Goal: Transaction & Acquisition: Purchase product/service

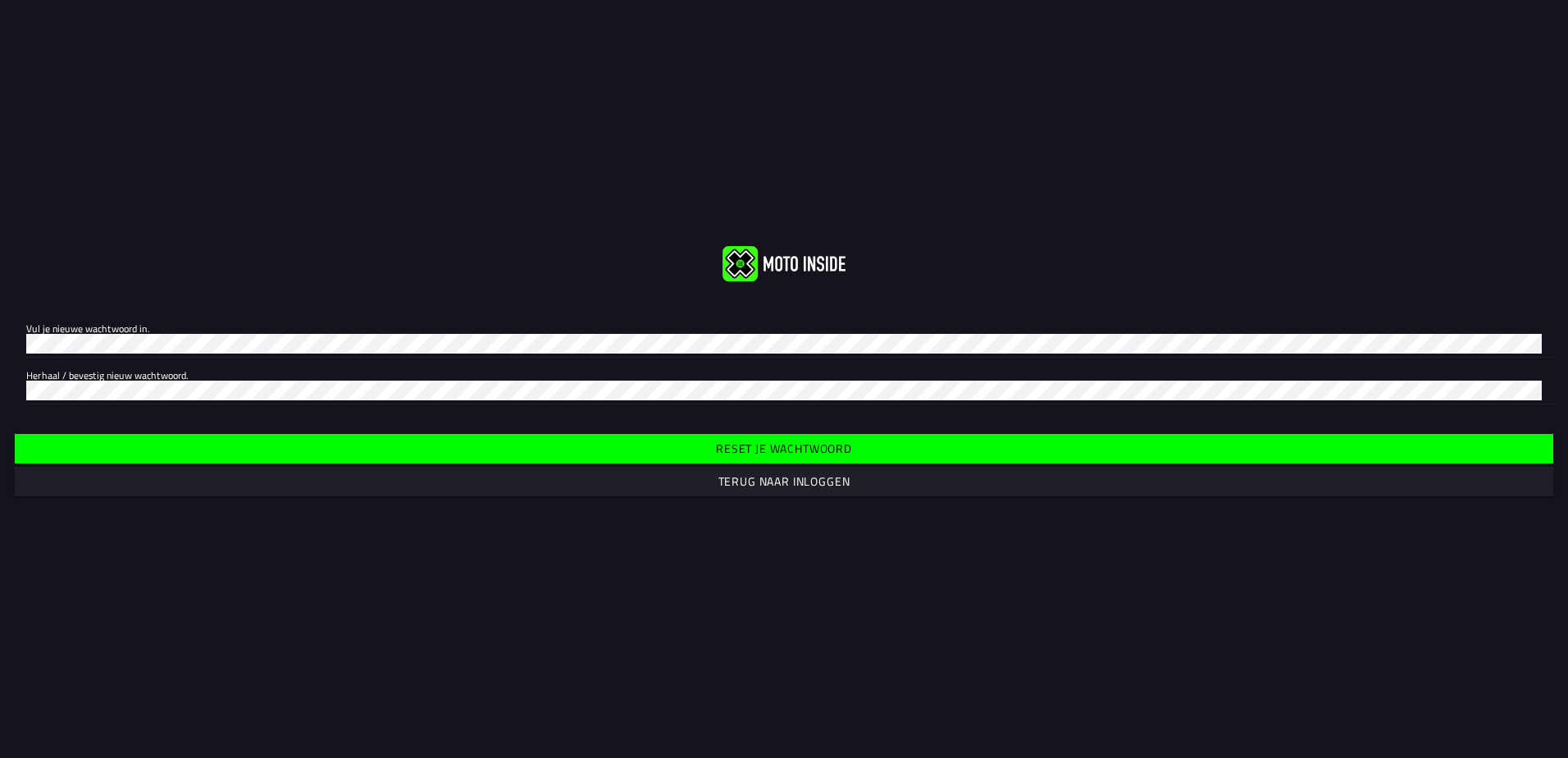
click at [217, 328] on label "Vul je nieuwe wachtwoord in." at bounding box center [783, 333] width 1515 height 46
click button "submit" at bounding box center [0, 0] width 0 height 0
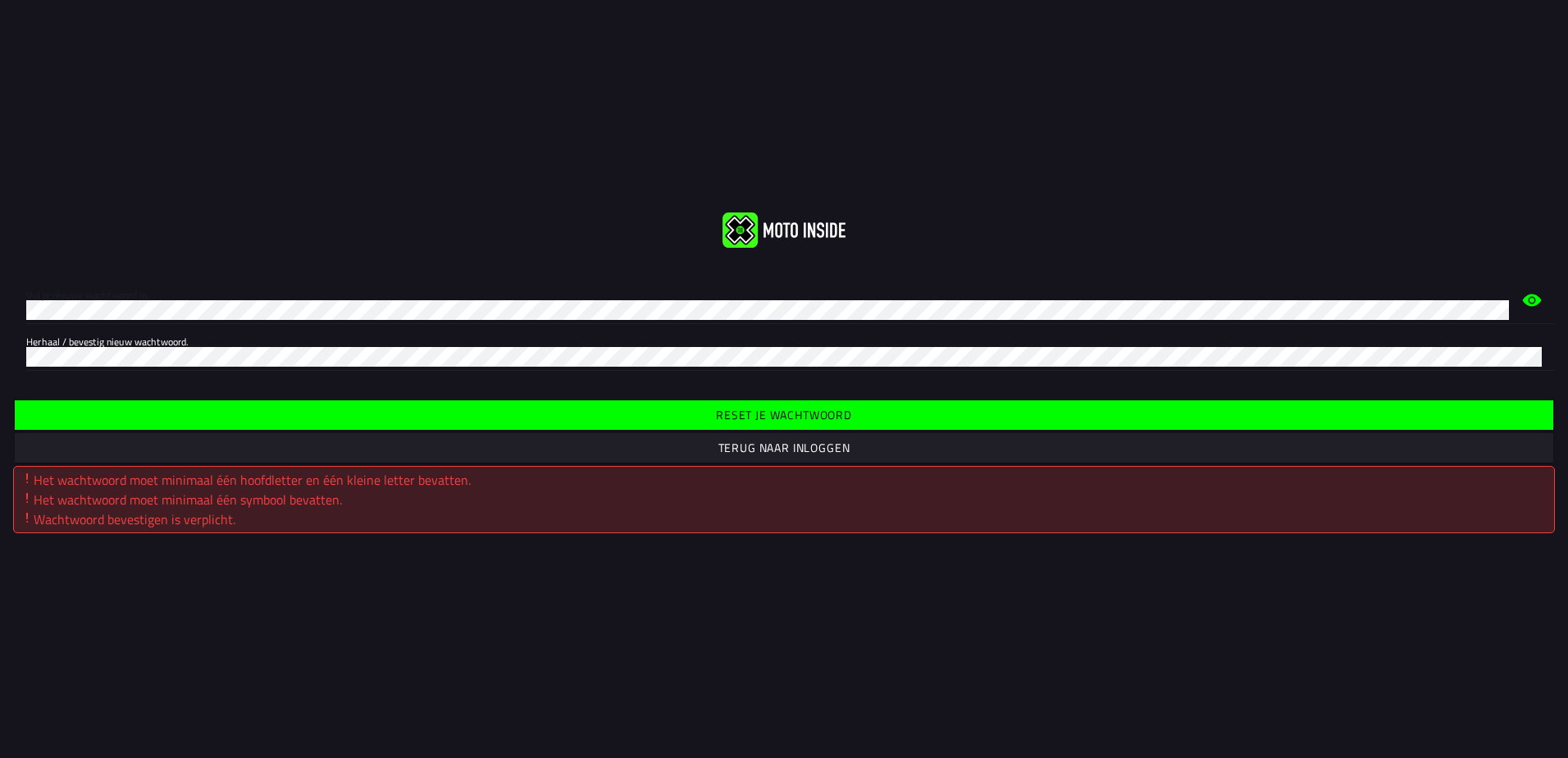
drag, startPoint x: 441, startPoint y: 293, endPoint x: 429, endPoint y: 296, distance: 12.4
click at [440, 296] on label "Vul je nieuwe wachtwoord in." at bounding box center [767, 300] width 1483 height 46
click at [363, 293] on label "Vul je nieuwe wachtwoord in." at bounding box center [767, 300] width 1483 height 46
click at [324, 297] on div at bounding box center [767, 309] width 1483 height 26
click at [530, 414] on span "Reset je wachtwoord" at bounding box center [783, 415] width 1514 height 11
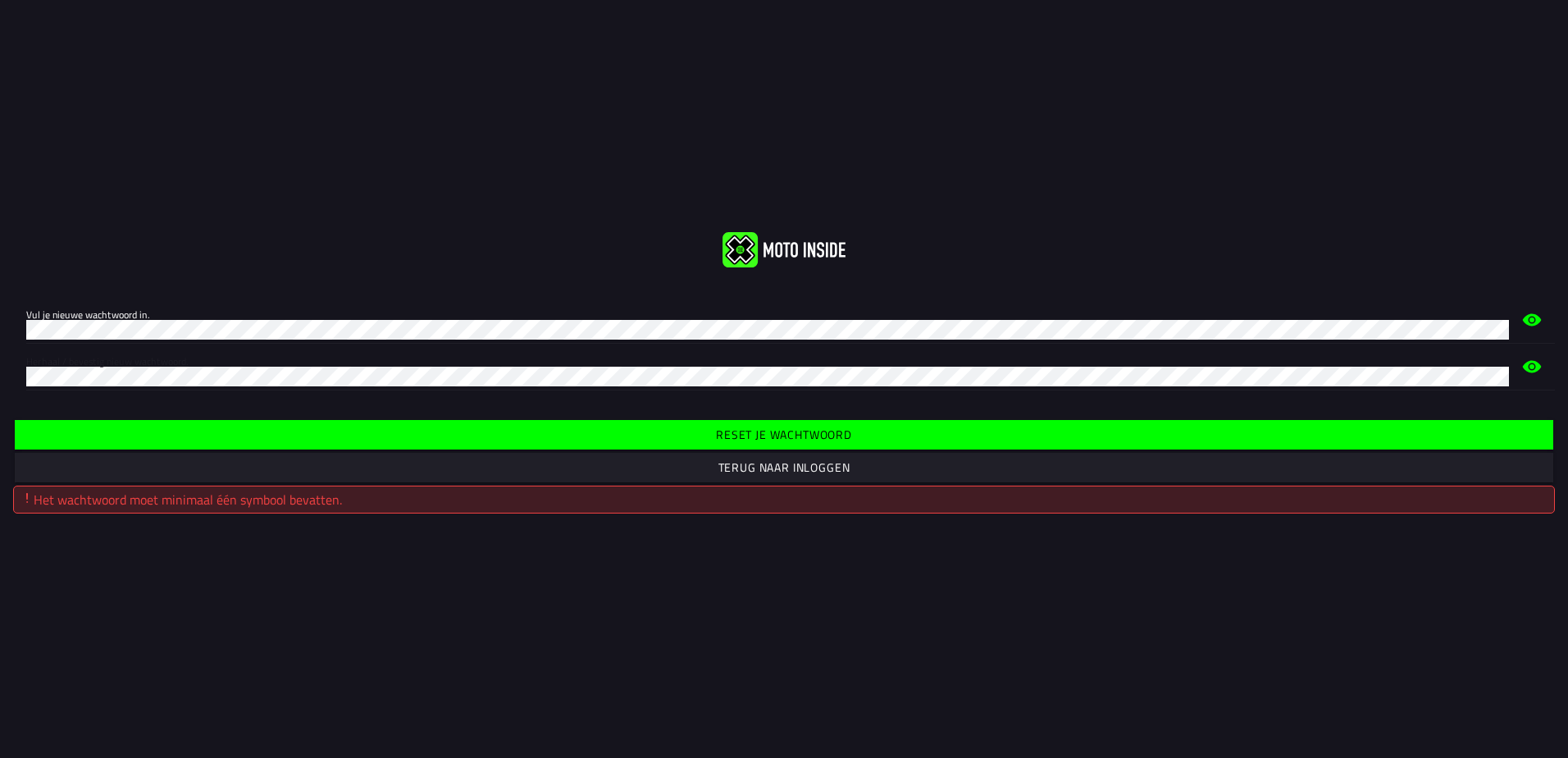
click button "submit" at bounding box center [0, 0] width 0 height 0
click at [532, 565] on div "Vul je nieuwe wachtwoord in. Herhaal / bevestig nieuw wachtwoord. Reset je wach…" at bounding box center [784, 379] width 1568 height 758
click at [0, 323] on html "Vul je nieuwe wachtwoord in. Herhaal / bevestig nieuw wachtwoord. Reset je wach…" at bounding box center [784, 379] width 1568 height 758
click at [193, 293] on div "Vul je nieuwe wachtwoord in. Herhaal / bevestig nieuw wachtwoord." at bounding box center [784, 343] width 1568 height 119
click at [388, 414] on div "Reset je wachtwoord Terug naar inloggen Het wachtwoord is [SECURITY_DATA] in ee…" at bounding box center [784, 465] width 1568 height 123
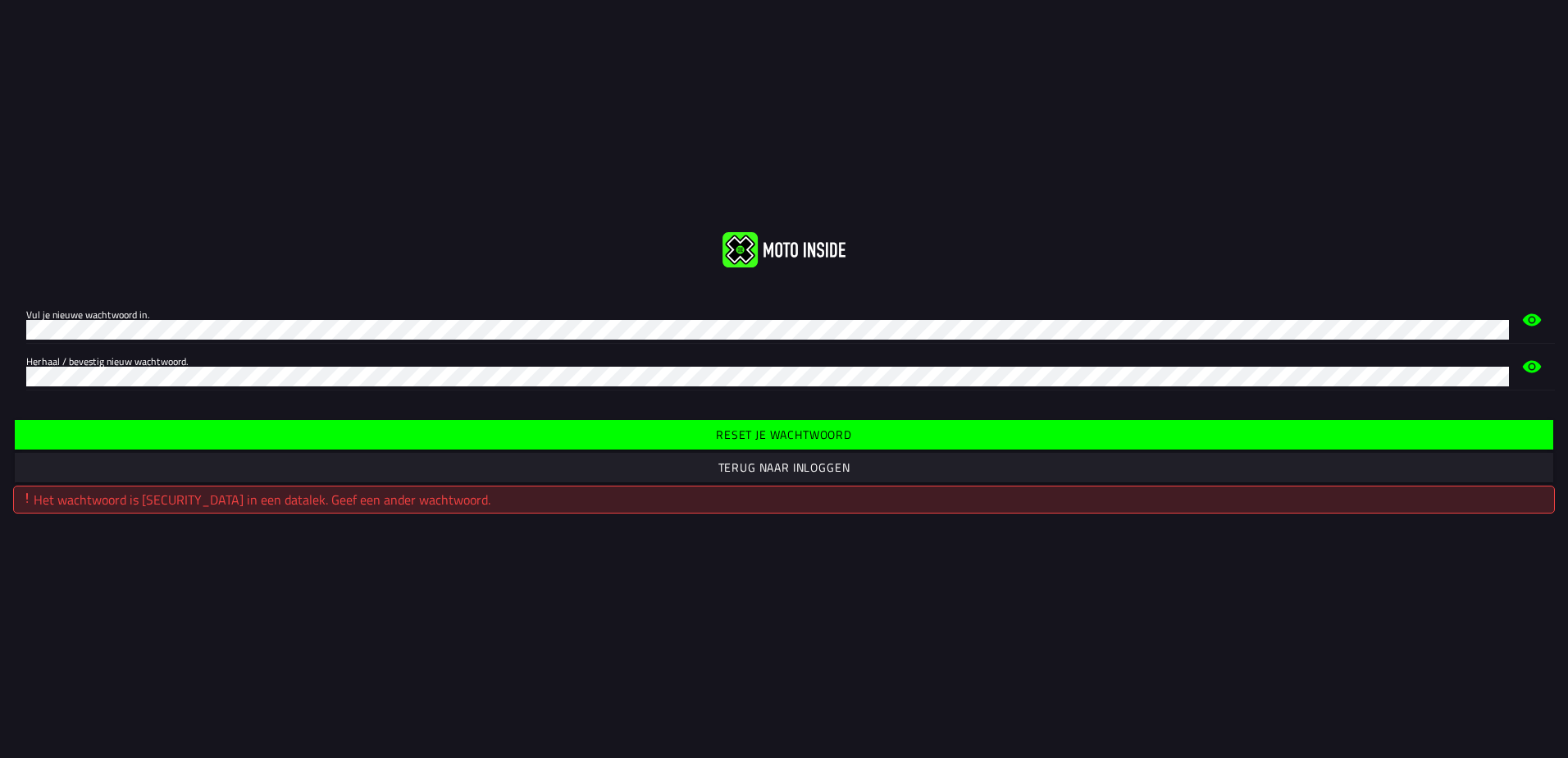
click at [390, 432] on span "Reset je wachtwoord" at bounding box center [783, 434] width 1514 height 11
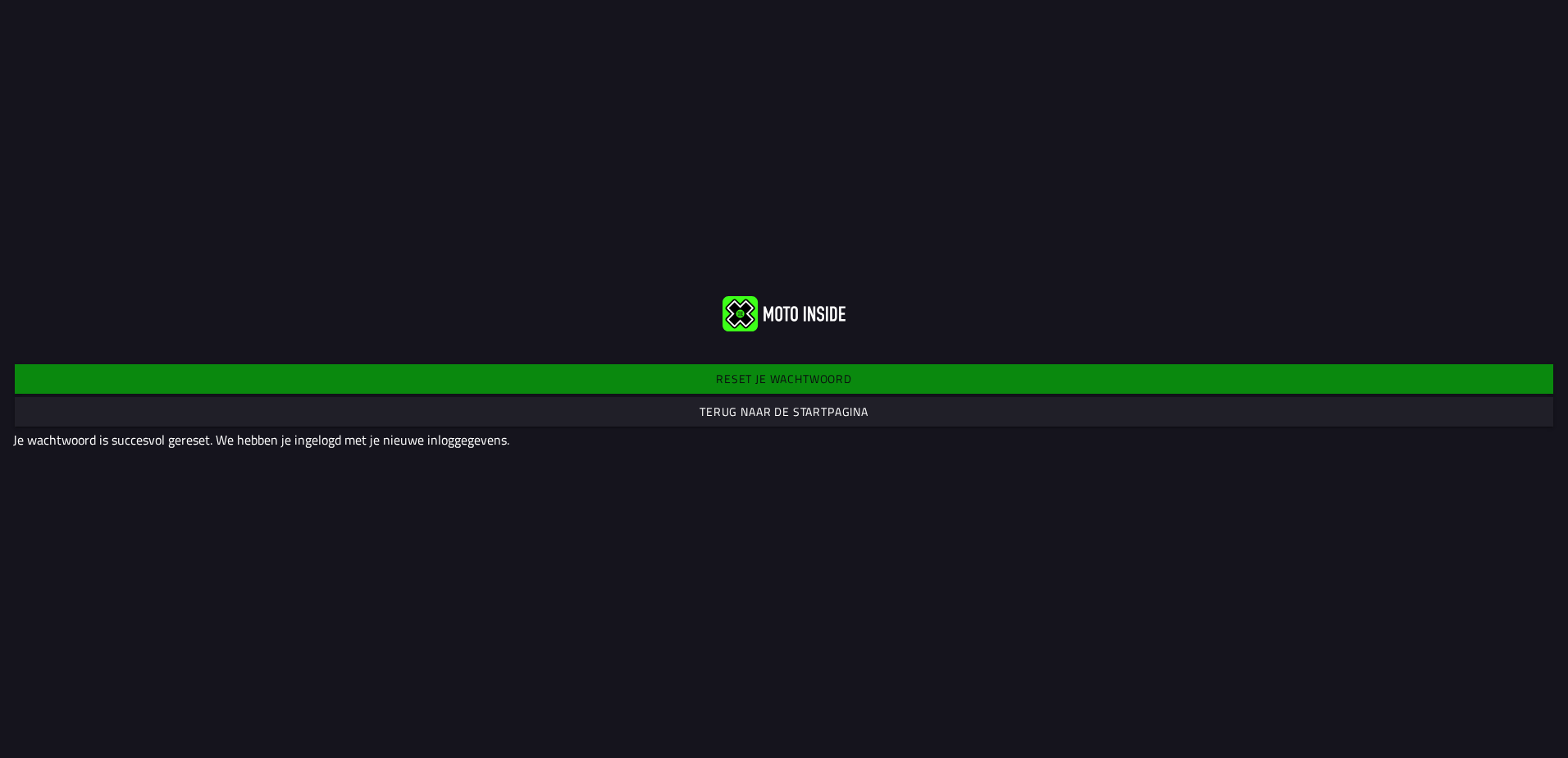
click at [0, 0] on slot "Terug naar de startpagina" at bounding box center [0, 0] width 0 height 0
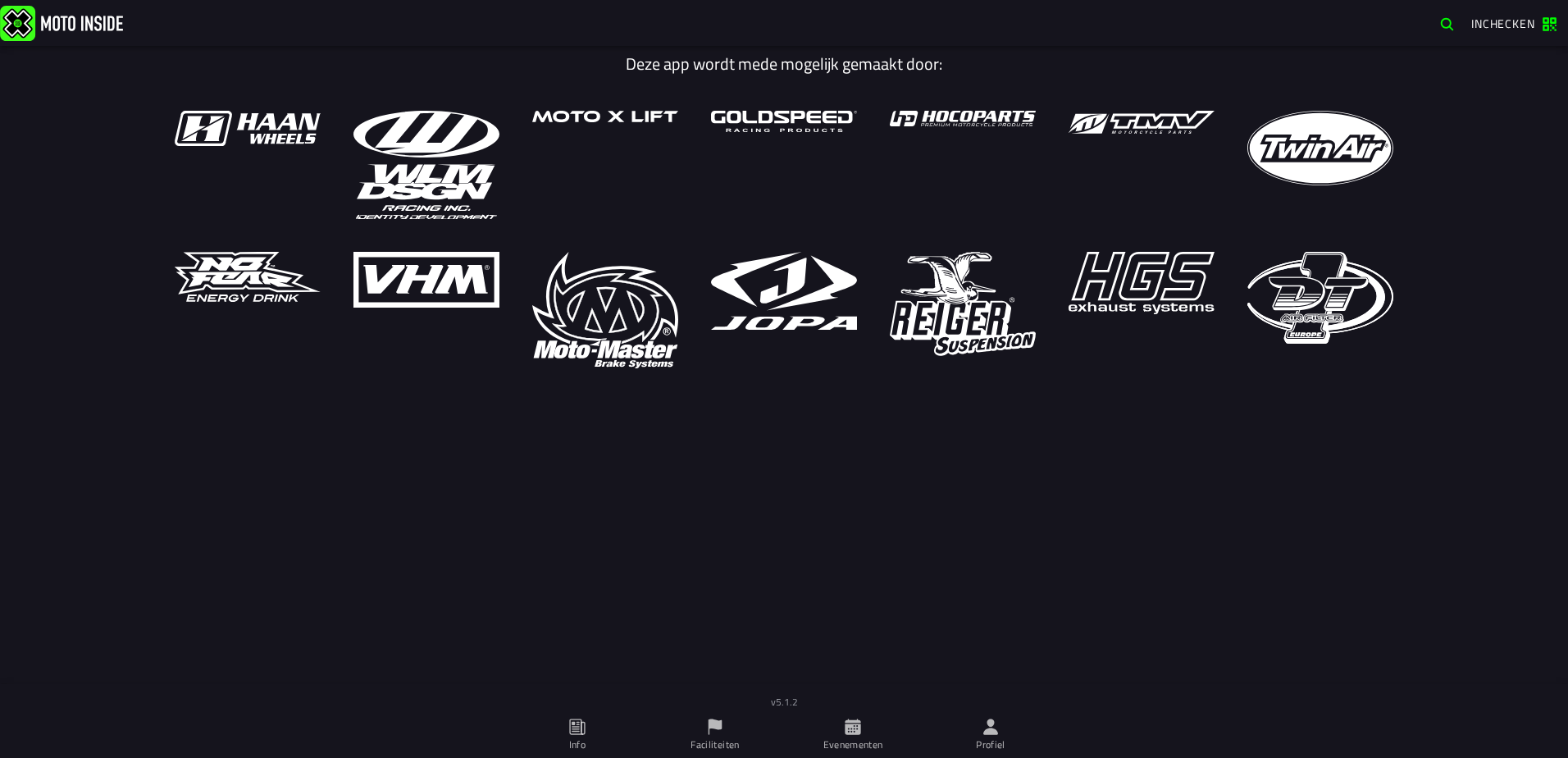
click at [1495, 25] on span "Inchecken" at bounding box center [1503, 23] width 64 height 17
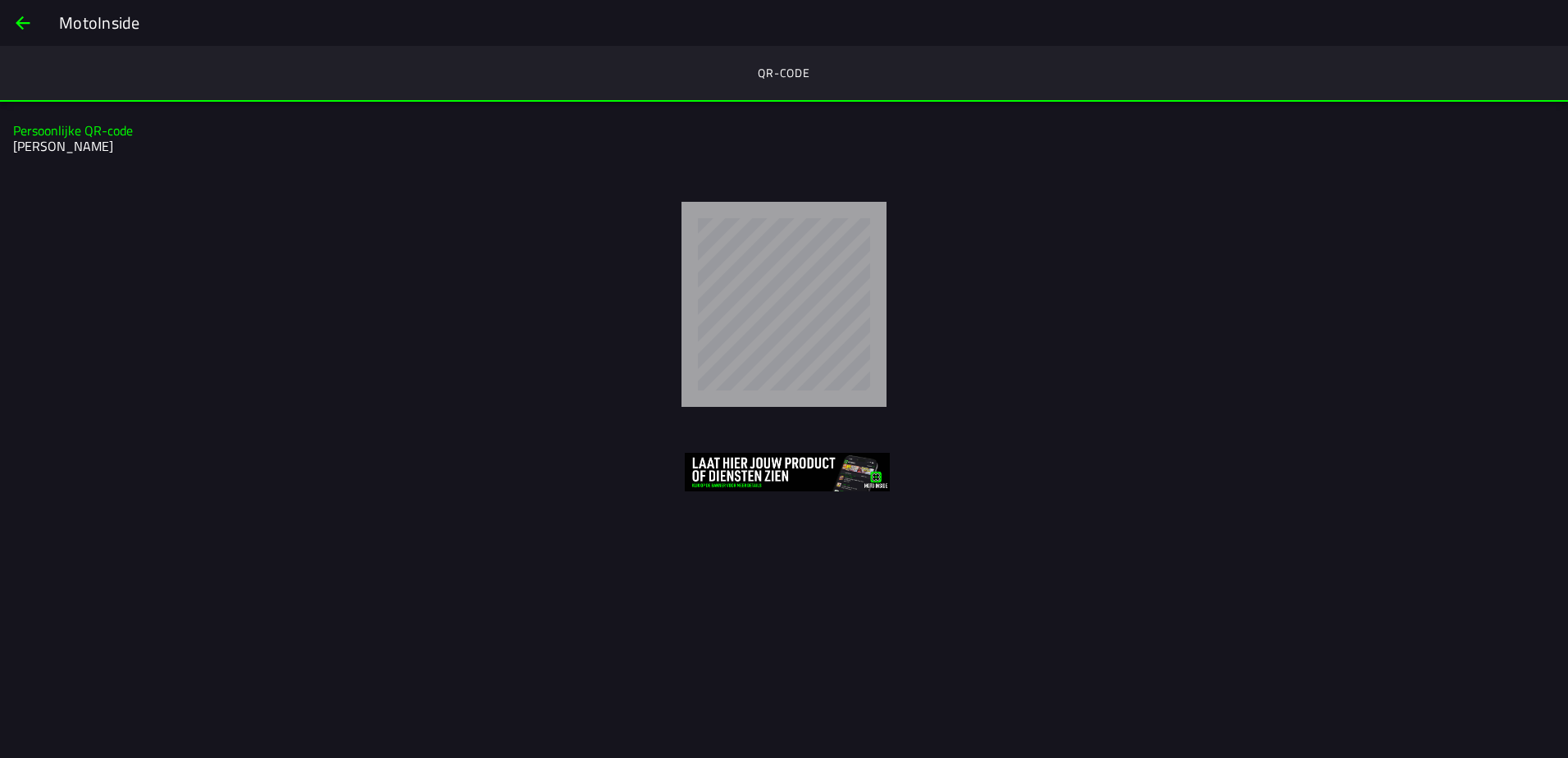
click at [1065, 430] on div "Persoonlijke QR-code [PERSON_NAME]" at bounding box center [784, 308] width 1568 height 415
click at [23, 29] on span "back" at bounding box center [23, 22] width 20 height 39
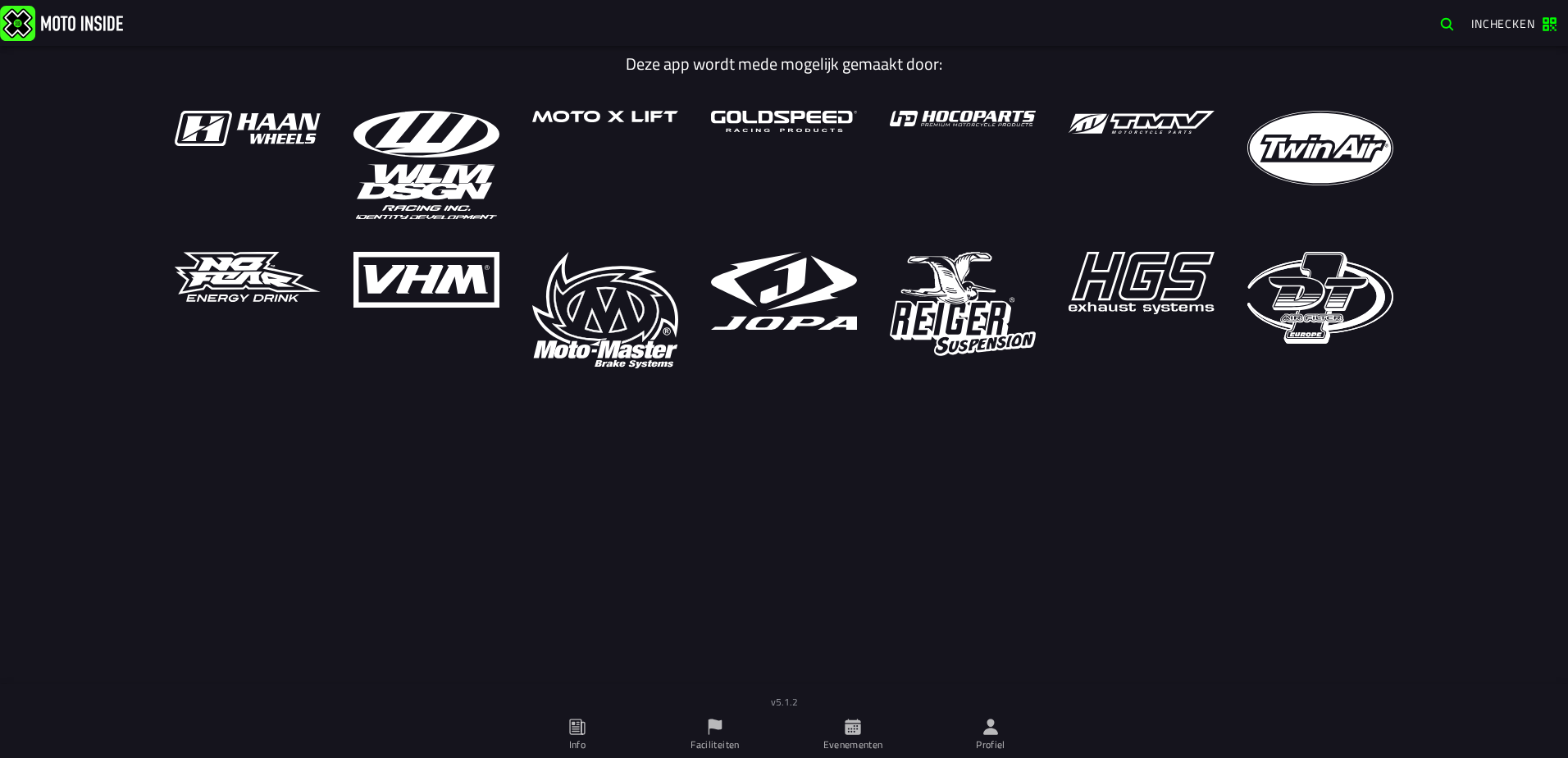
click at [850, 732] on icon at bounding box center [853, 726] width 15 height 15
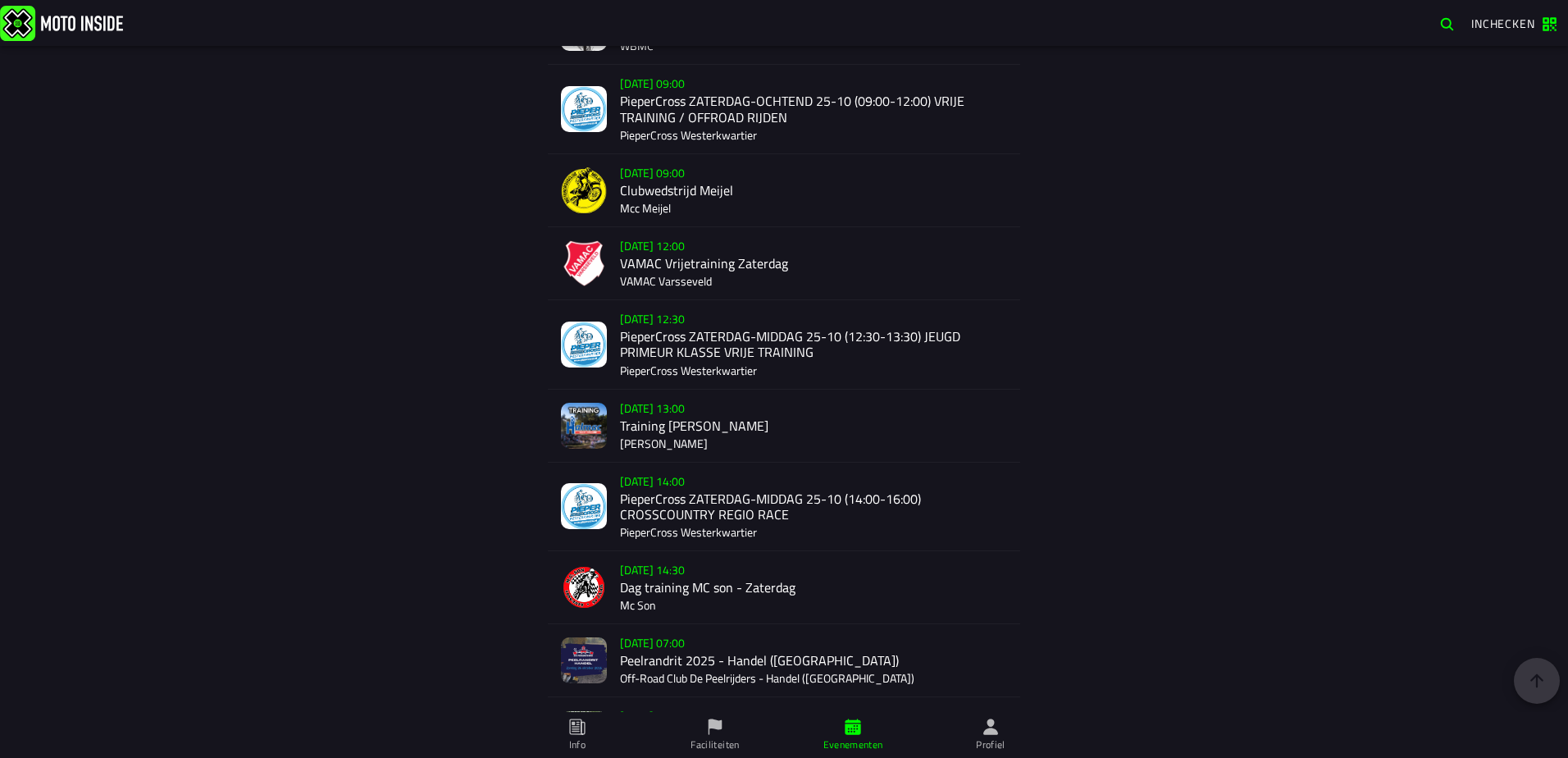
scroll to position [1720, 0]
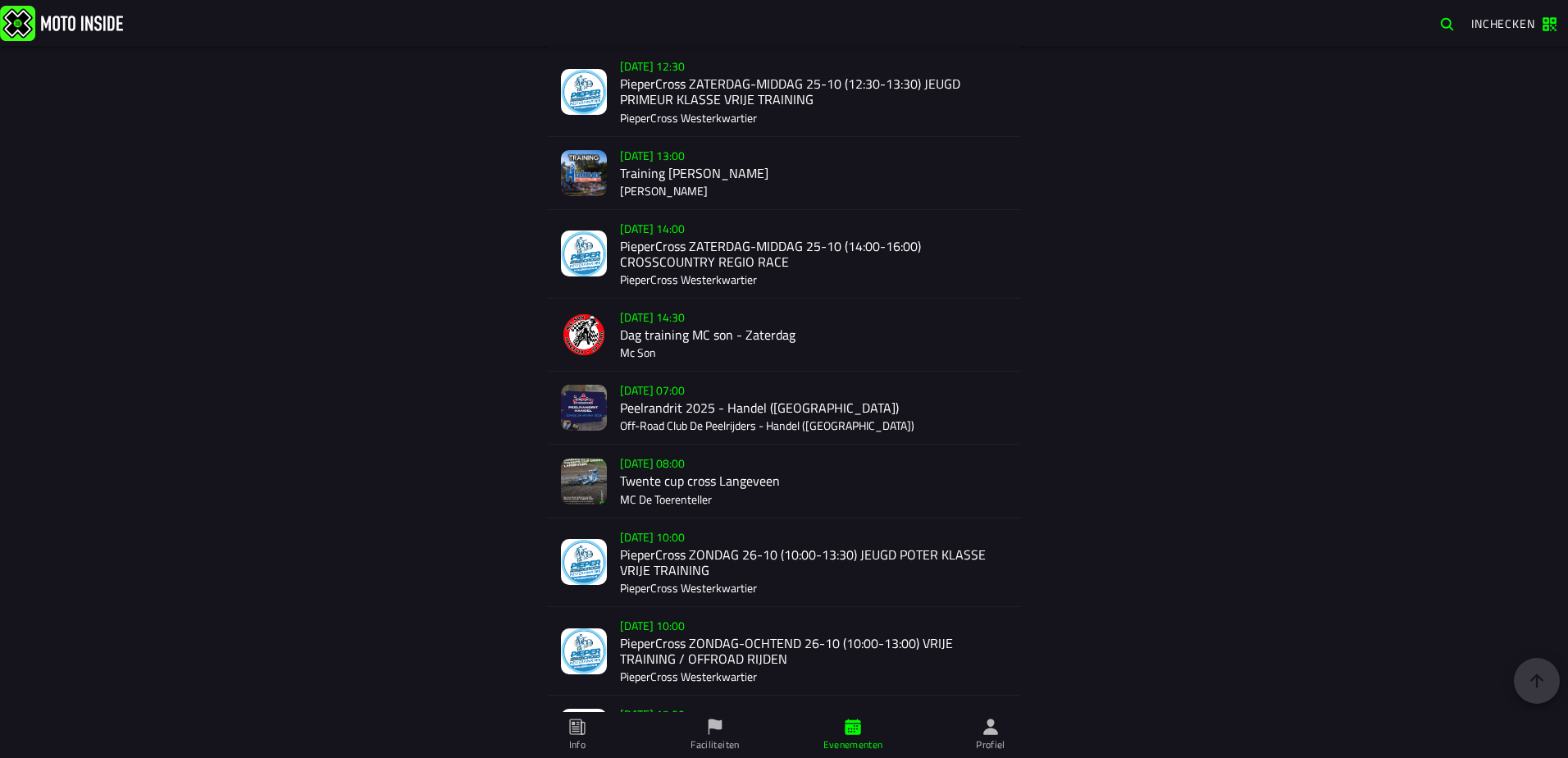
click at [811, 425] on div "[DATE] 07:00 Peelrandrit 2025 - Handel (NB) Off-Road Club De Peelrijders - Hand…" at bounding box center [813, 408] width 387 height 73
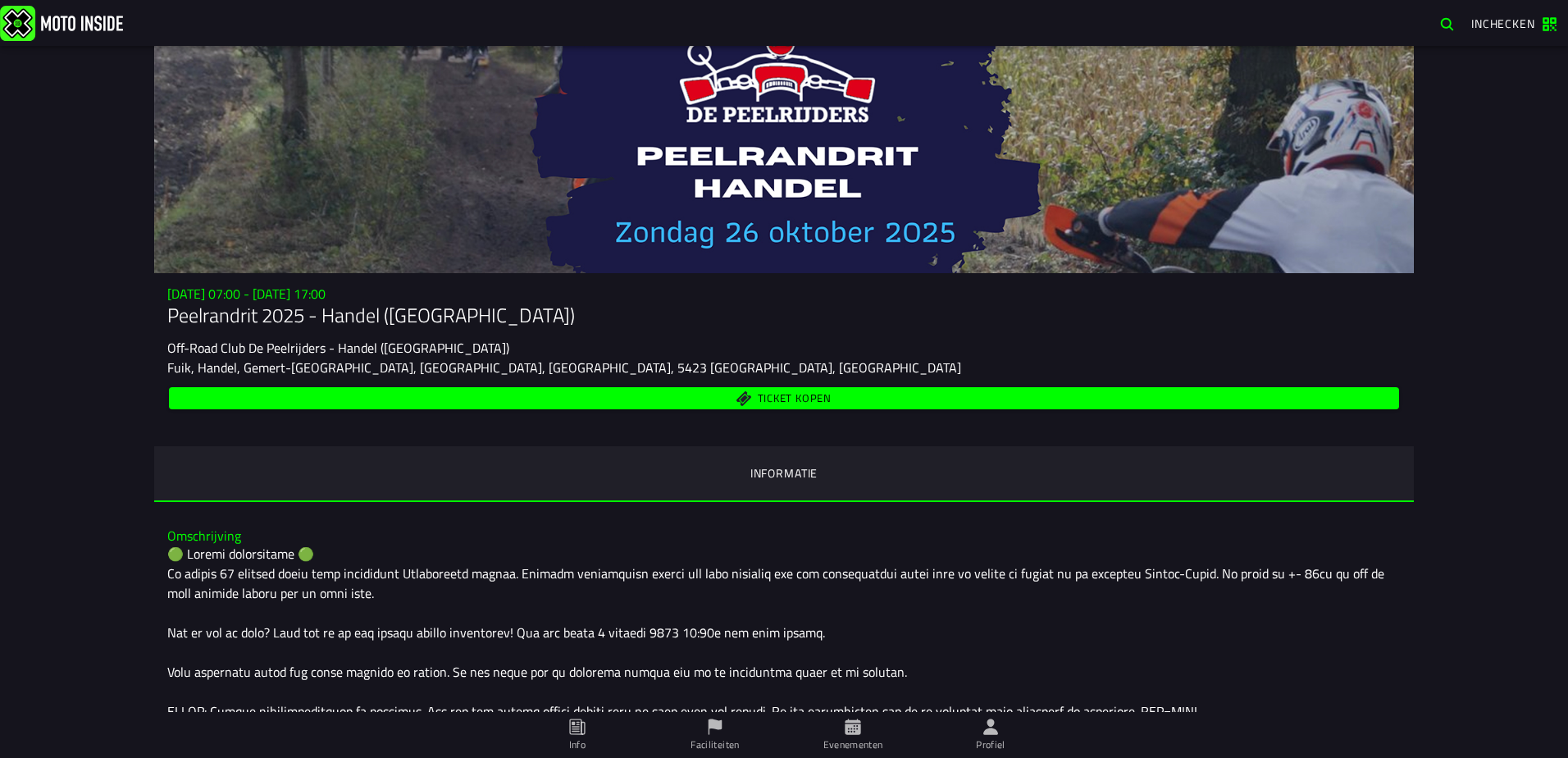
click at [499, 392] on span "Ticket kopen" at bounding box center [784, 398] width 1211 height 15
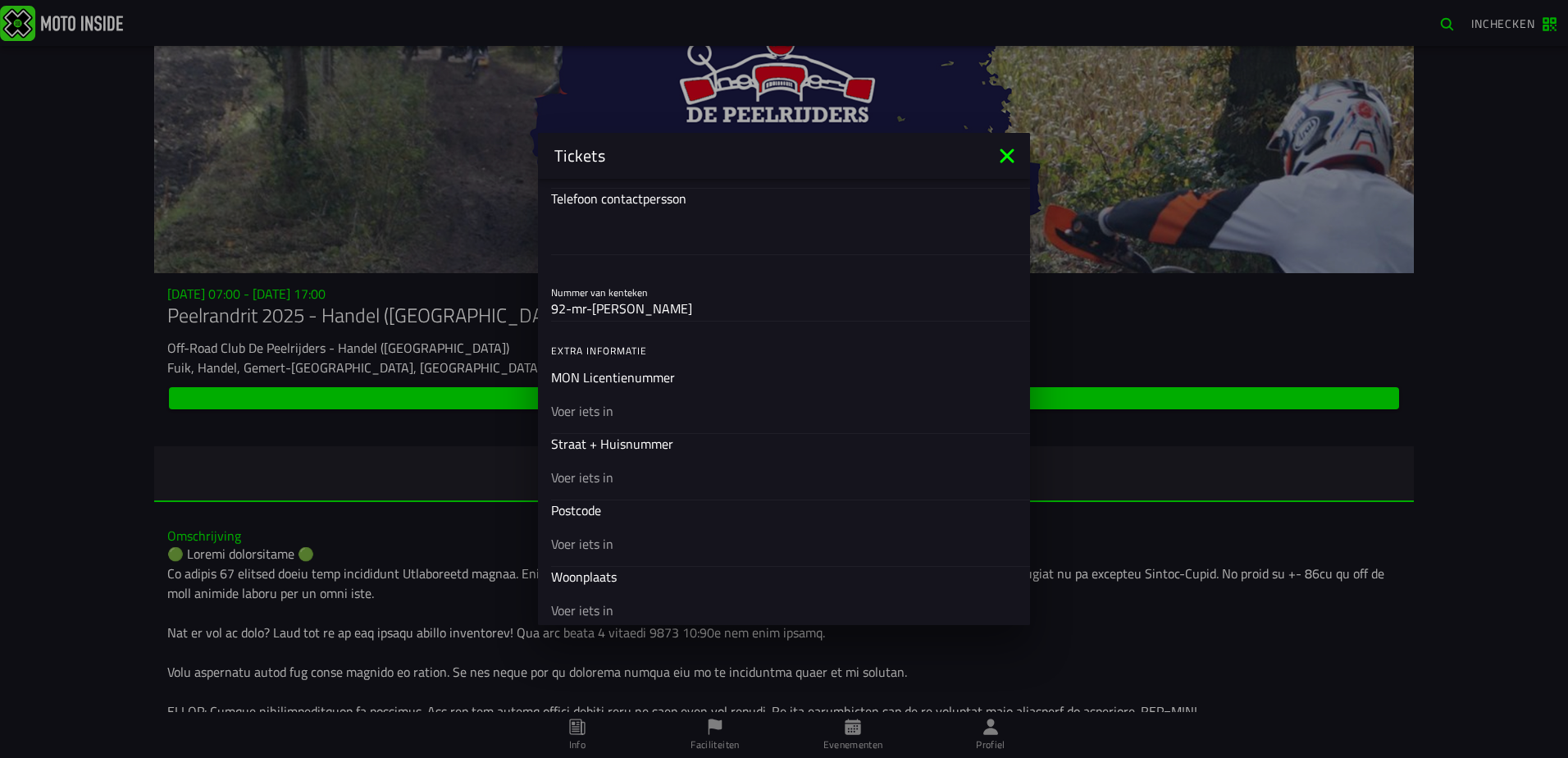
scroll to position [574, 0]
click at [583, 410] on input "text" at bounding box center [784, 407] width 466 height 20
click at [576, 411] on input "text" at bounding box center [784, 407] width 466 height 20
type input "15161"
click at [677, 469] on input "text" at bounding box center [784, 473] width 466 height 20
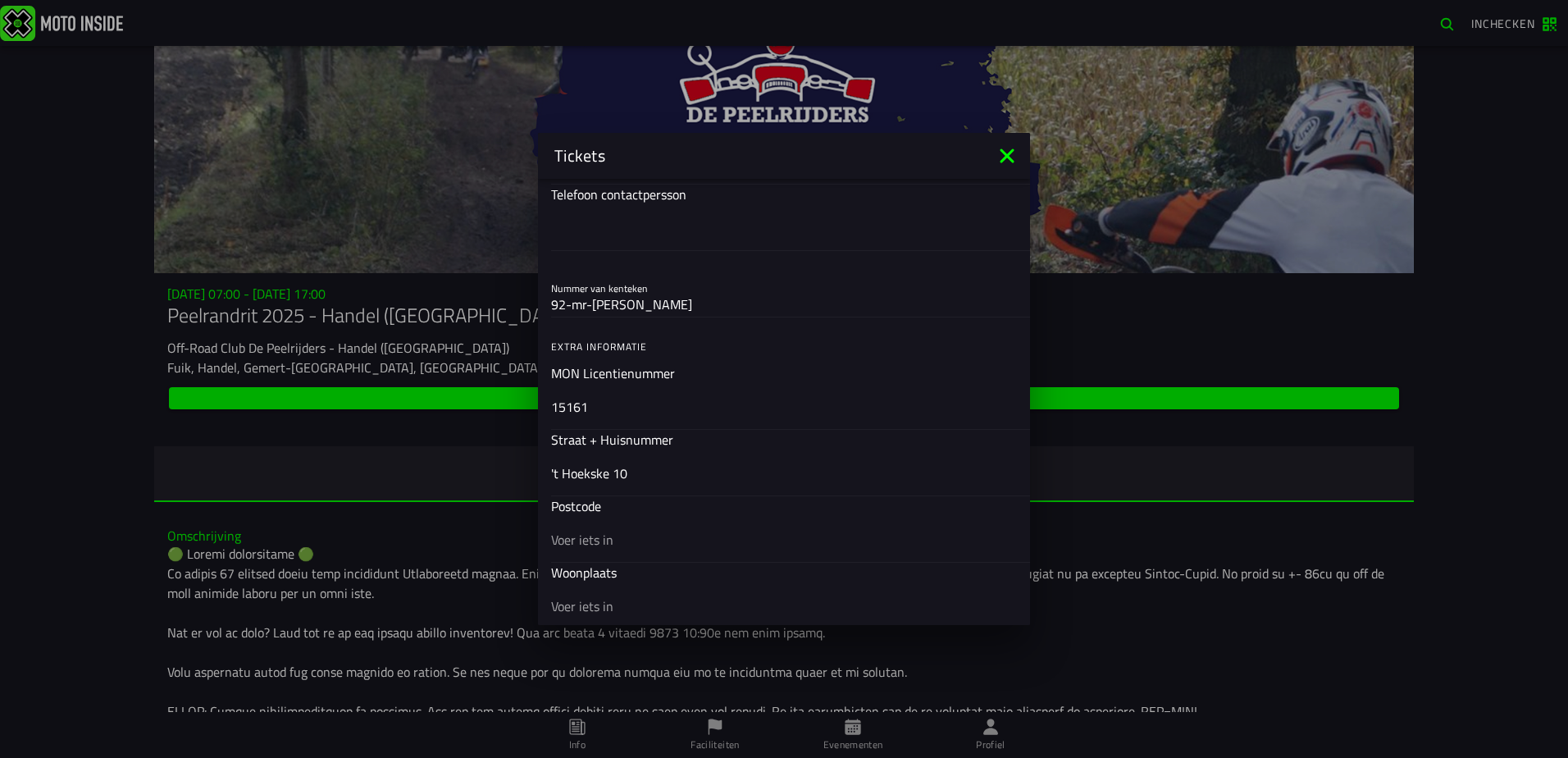
type input "'t Hoekske 10"
click at [675, 527] on div at bounding box center [784, 538] width 466 height 46
click at [675, 530] on input "text" at bounding box center [784, 539] width 466 height 20
type input "5725AT"
click at [693, 596] on input "text" at bounding box center [784, 605] width 466 height 20
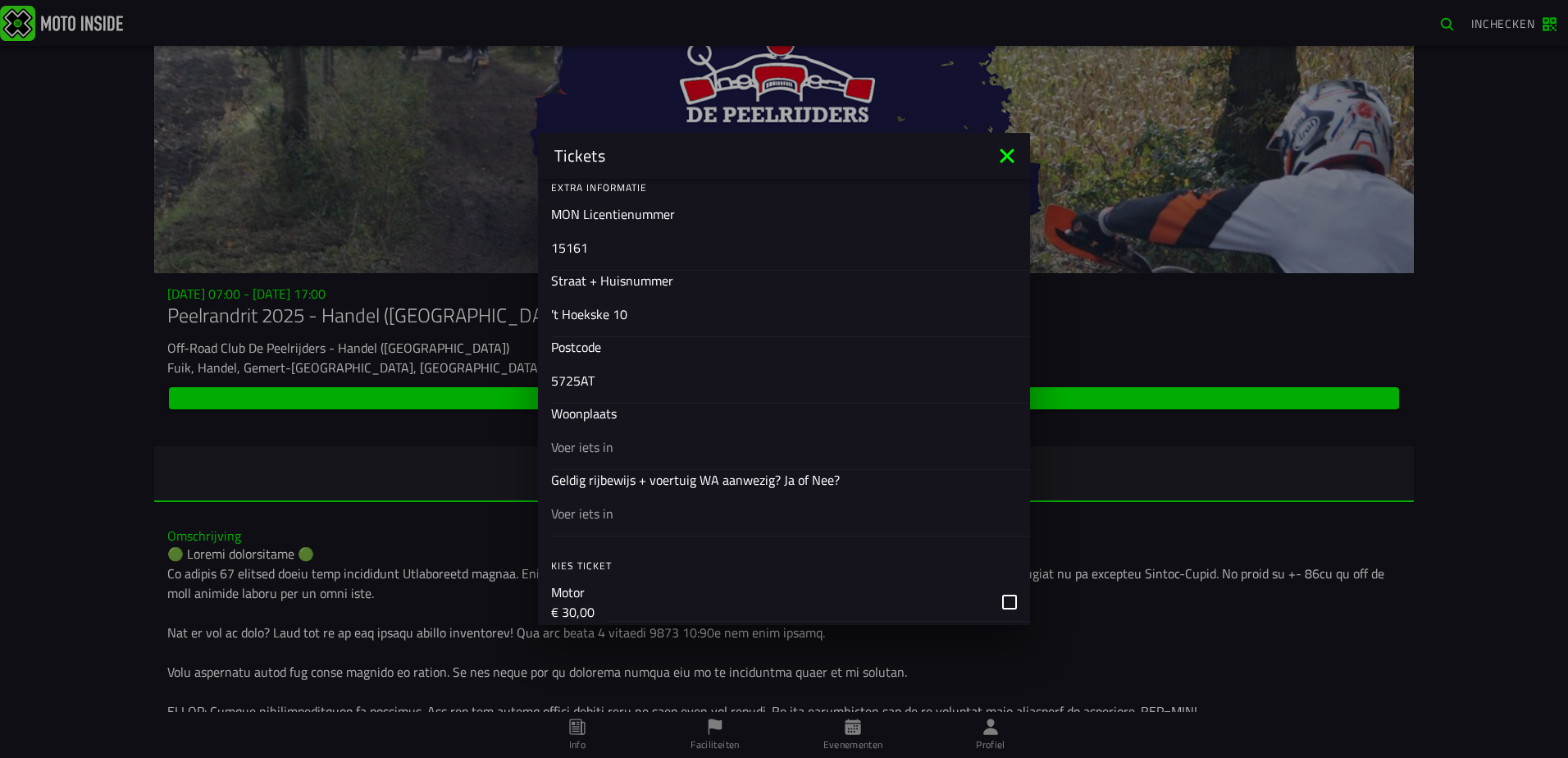
scroll to position [820, 0]
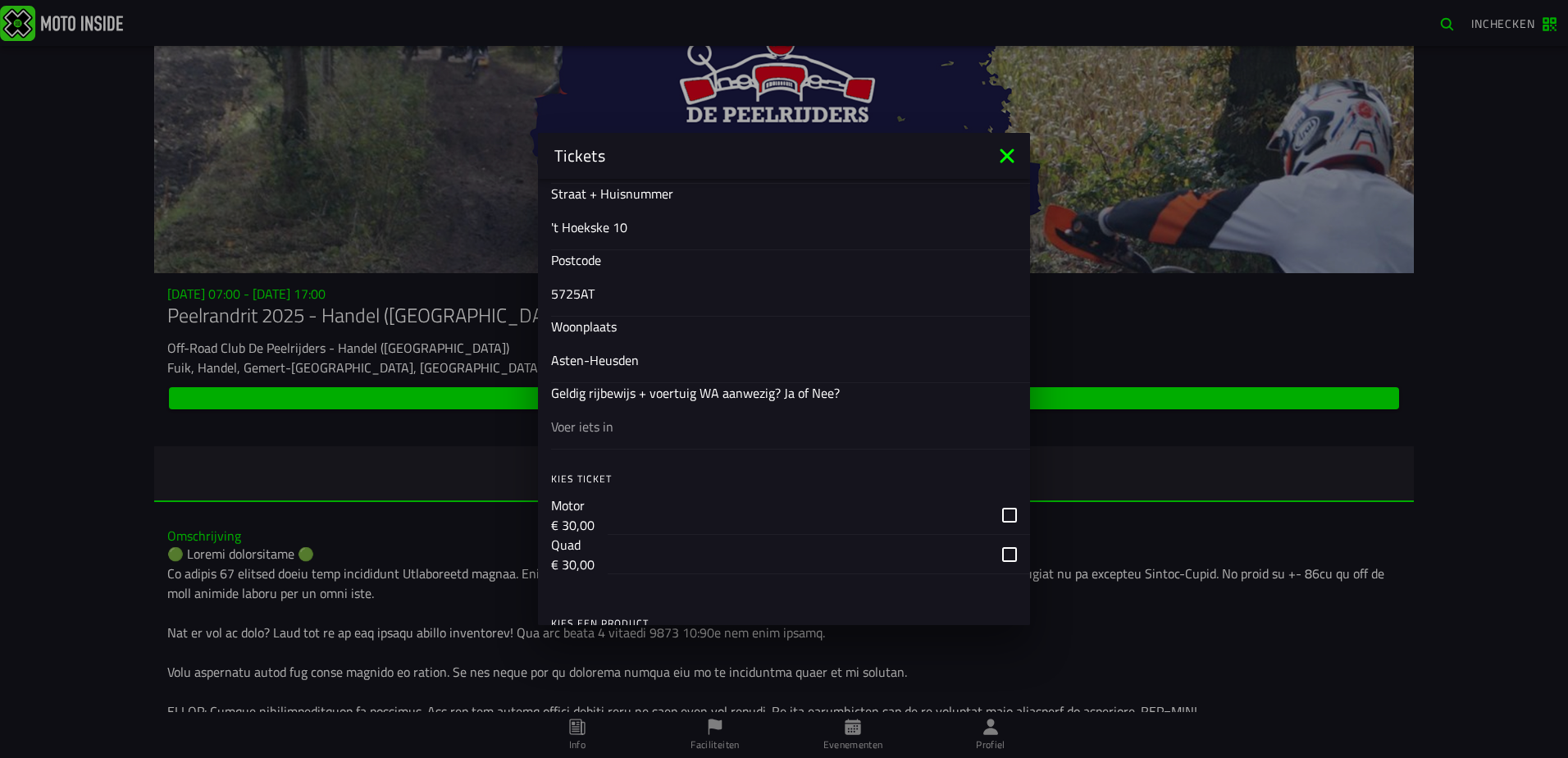
type input "Asten-Heusden"
click at [629, 432] on input "text" at bounding box center [784, 426] width 466 height 20
type input "ja"
drag, startPoint x: 672, startPoint y: 436, endPoint x: 689, endPoint y: 440, distance: 17.5
click at [676, 436] on div "ja" at bounding box center [784, 426] width 466 height 46
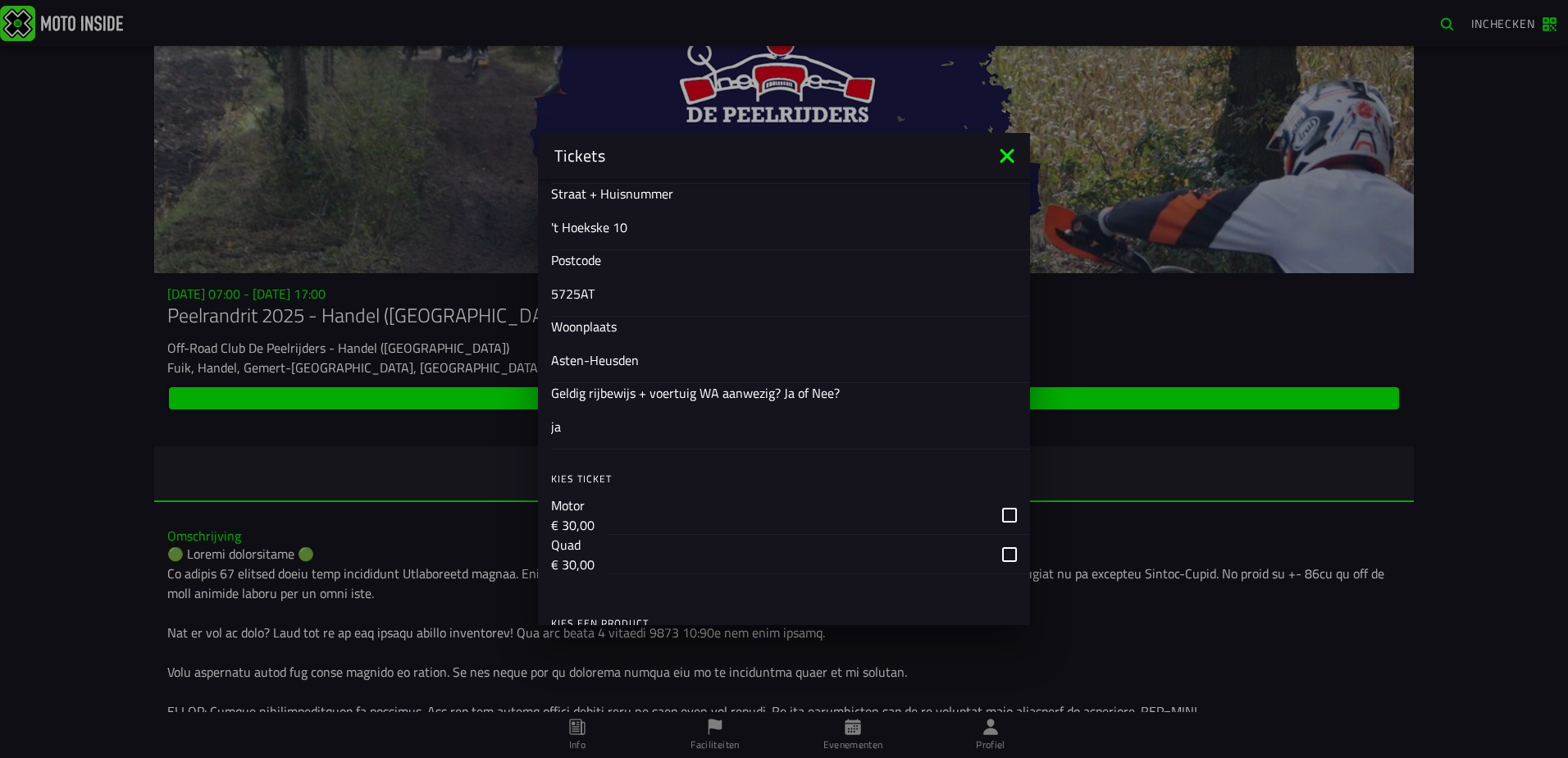
click at [676, 436] on input "ja" at bounding box center [784, 426] width 466 height 20
click at [1000, 513] on div "button" at bounding box center [818, 515] width 422 height 39
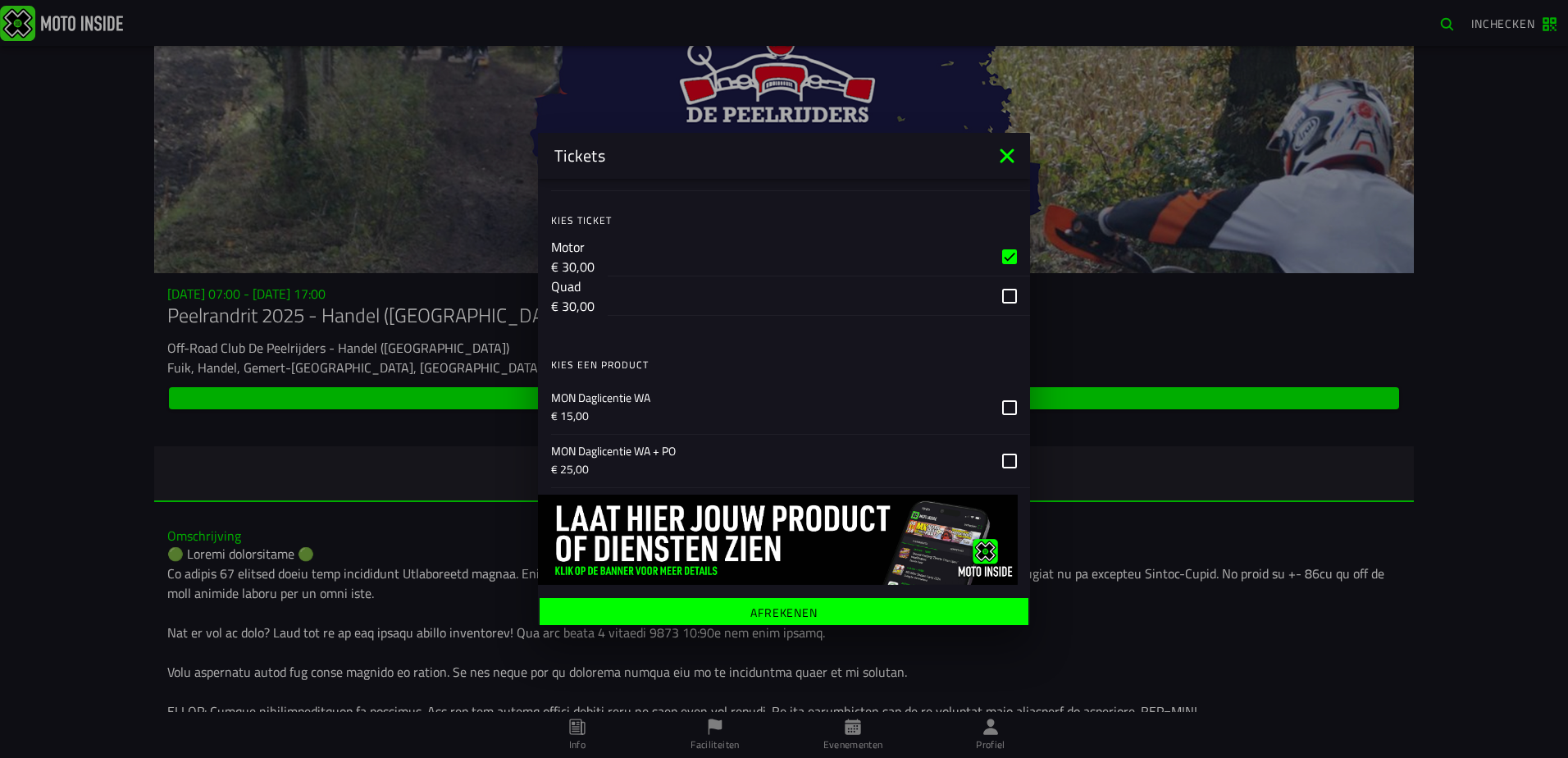
scroll to position [1084, 0]
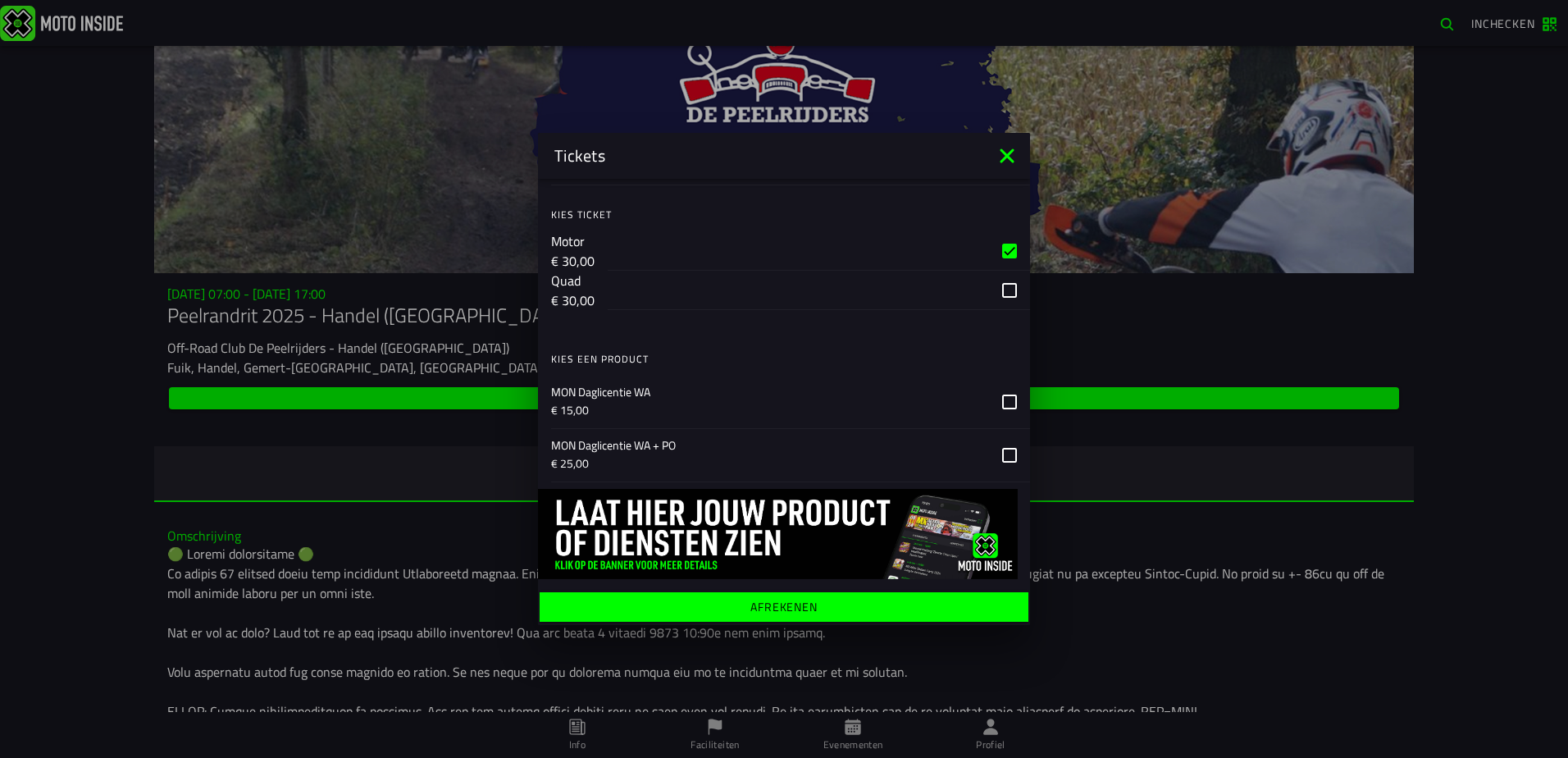
click at [764, 602] on ion-label "Afrekenen" at bounding box center [784, 607] width 67 height 11
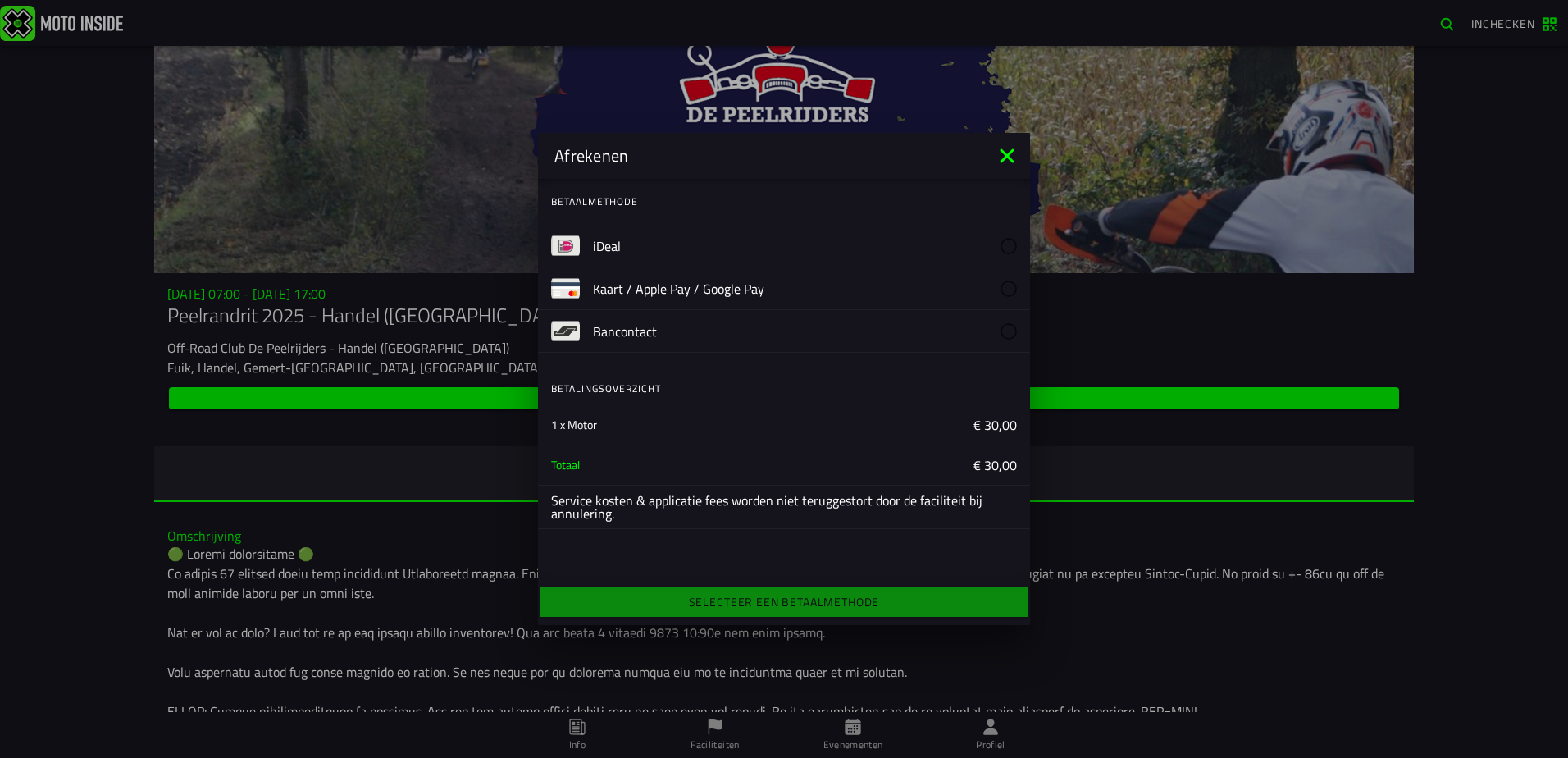
click at [0, 0] on slot "iDeal" at bounding box center [0, 0] width 0 height 0
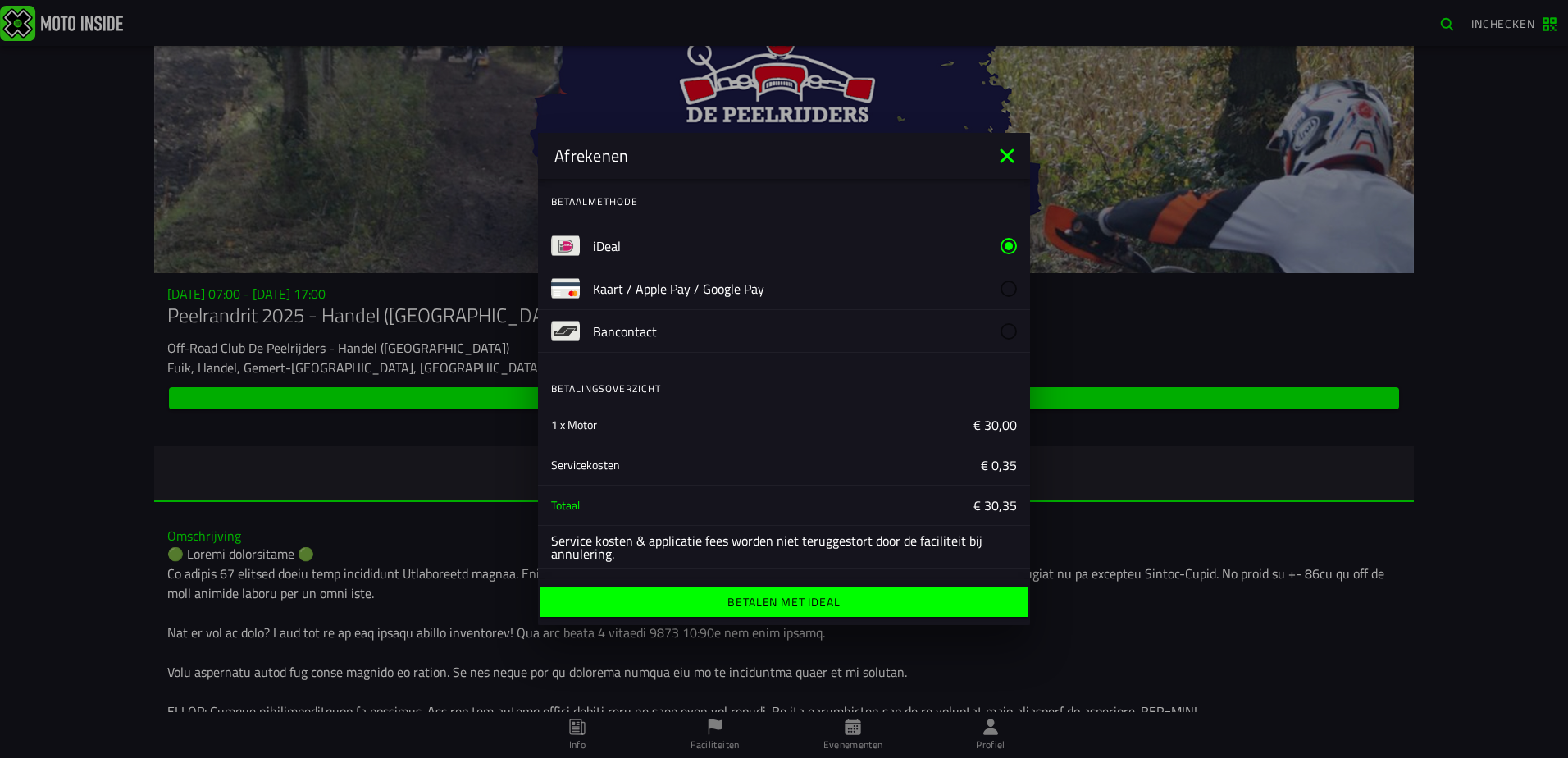
click at [774, 607] on ion-label "Betalen met iDeal" at bounding box center [784, 601] width 113 height 11
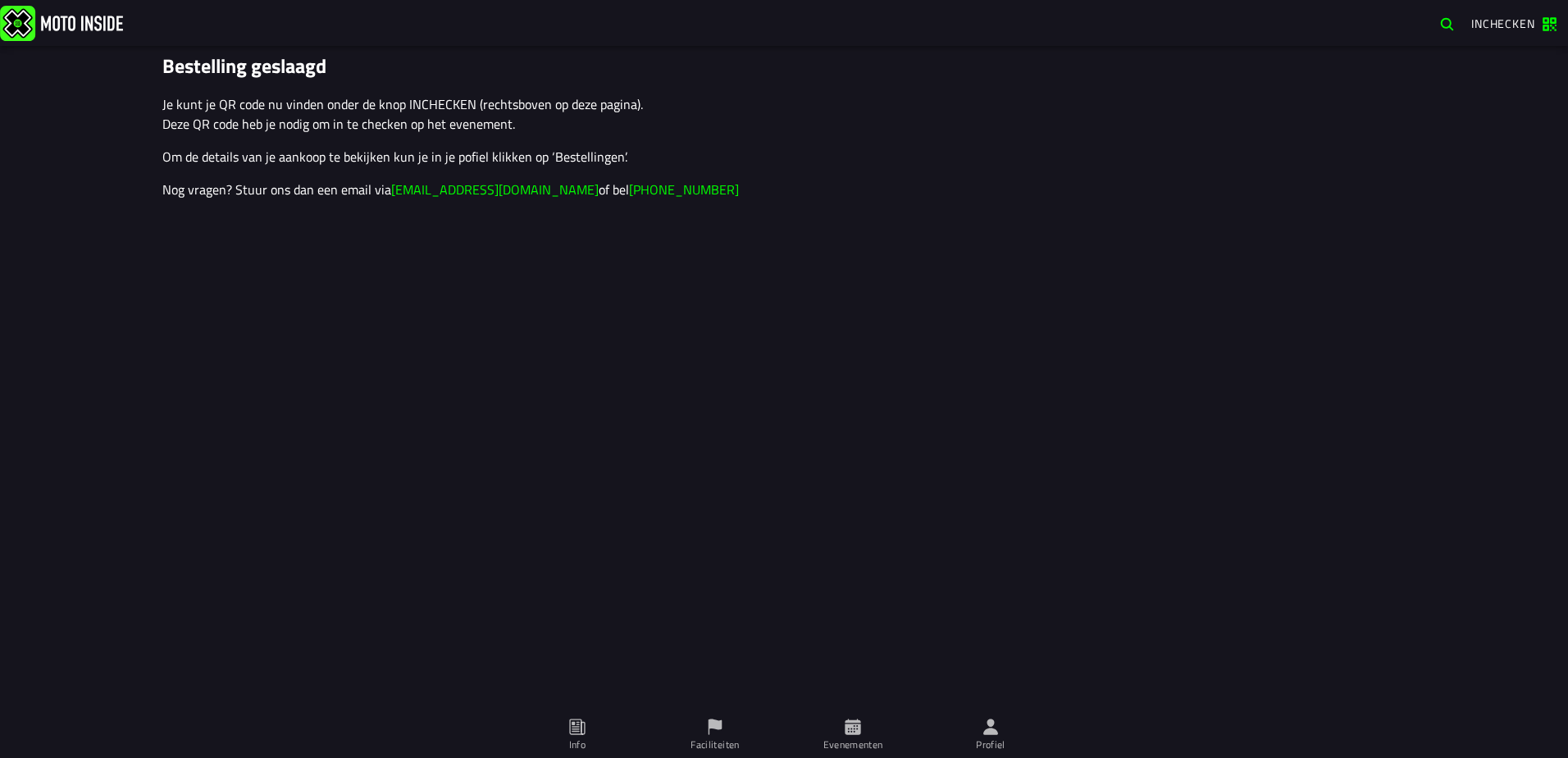
click at [1086, 357] on div "Bestelling geslaagd Je kunt je QR code nu vinden onder de knop INCHECKEN (recht…" at bounding box center [784, 401] width 1568 height 711
